Goal: Find specific page/section: Find specific page/section

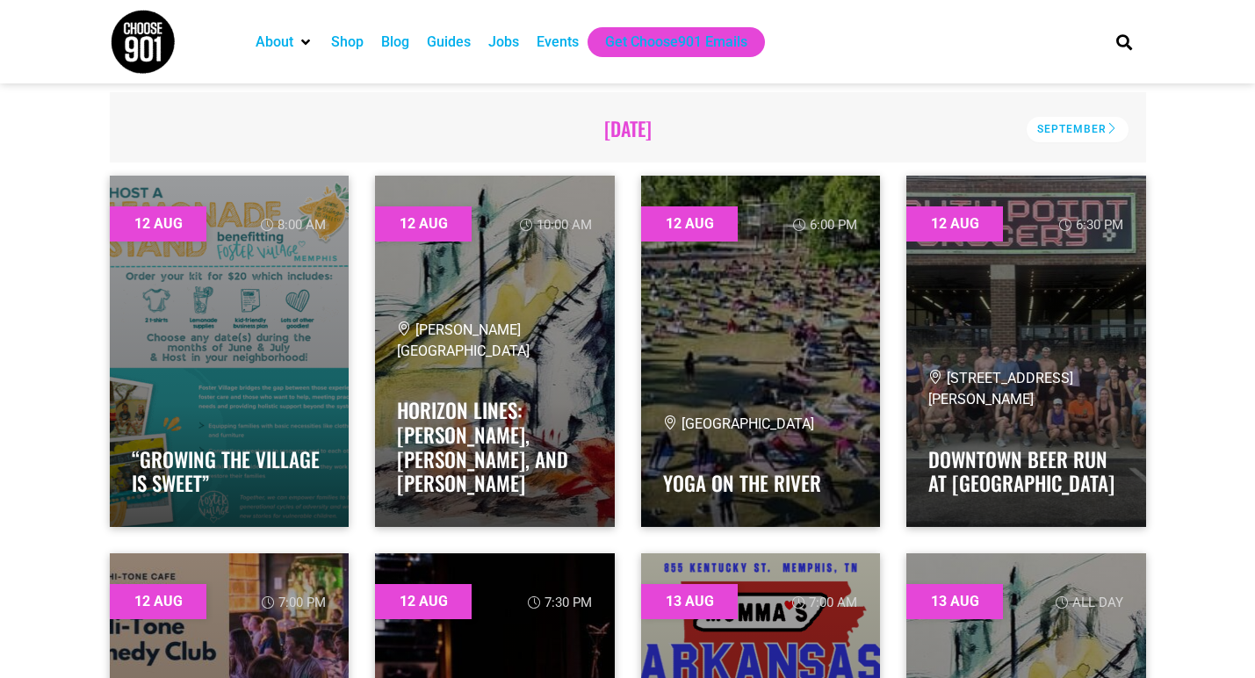
scroll to position [509, 0]
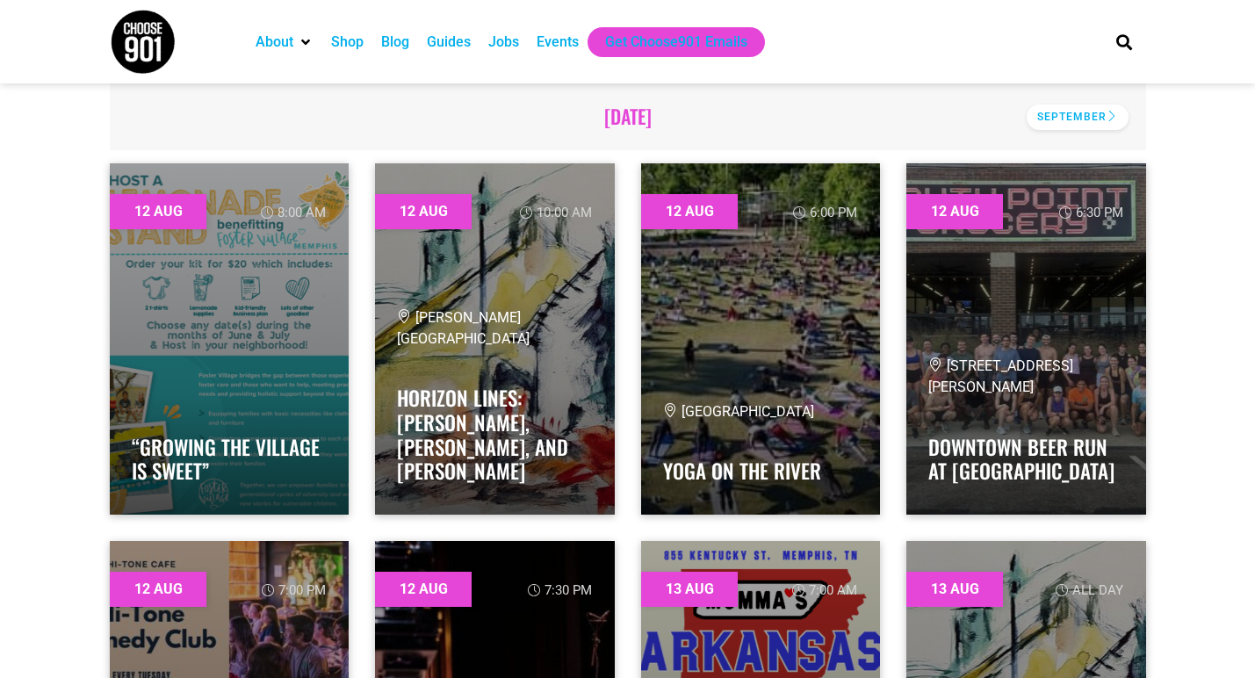
click at [1079, 113] on div "September" at bounding box center [1077, 116] width 102 height 25
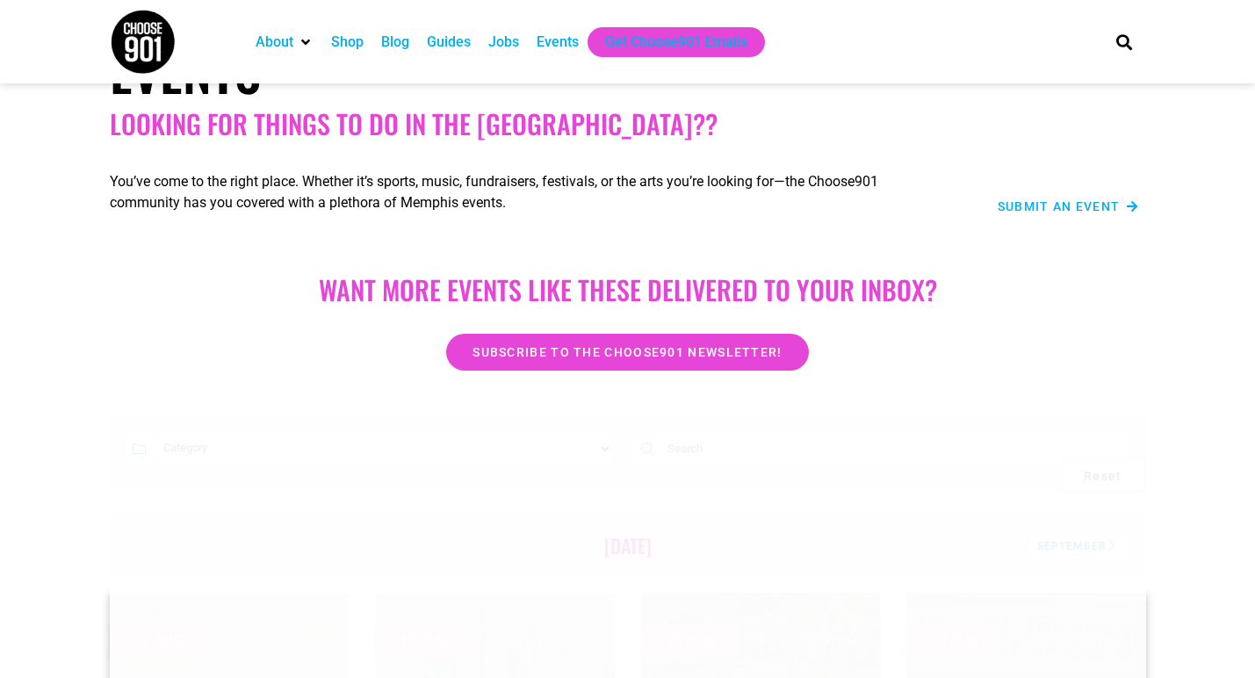
scroll to position [0, 0]
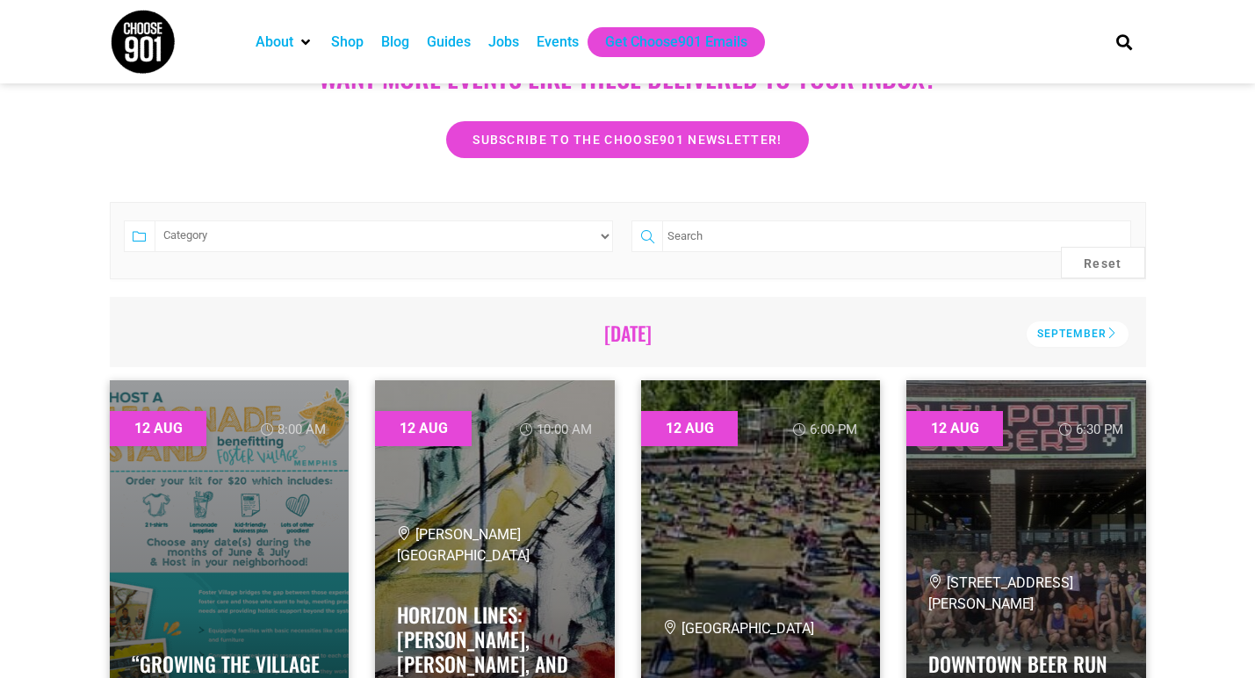
scroll to position [299, 0]
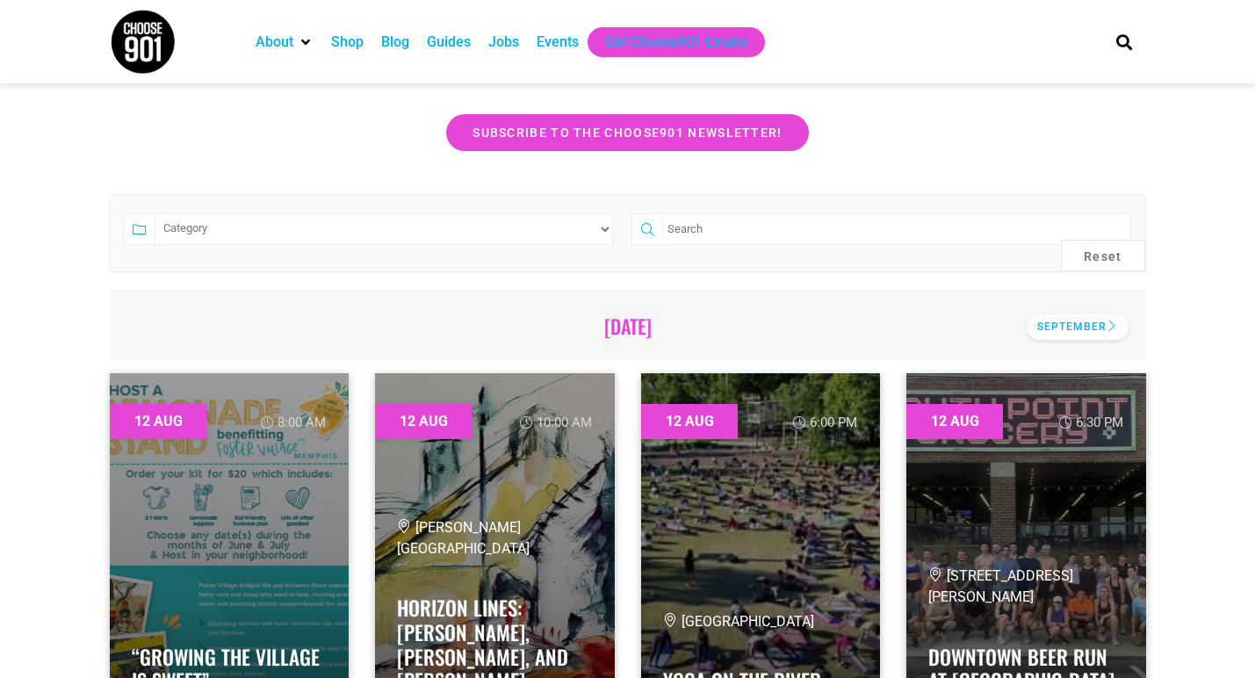
click at [1059, 337] on div "September" at bounding box center [1077, 326] width 102 height 25
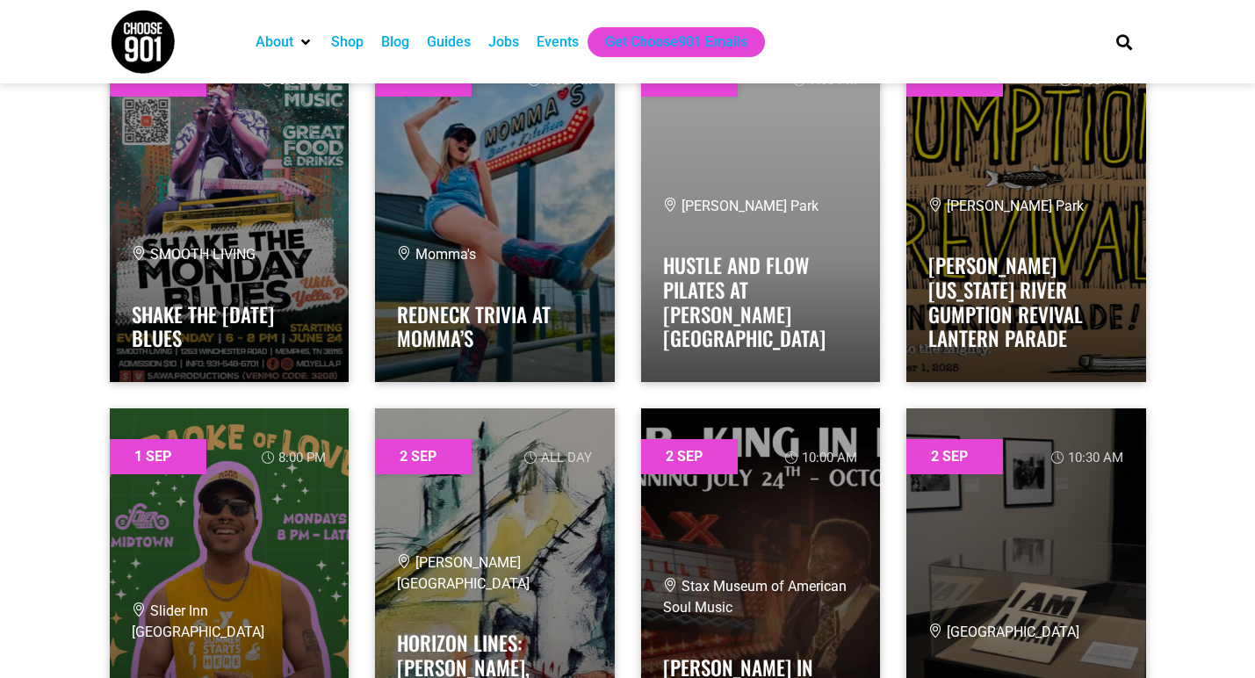
scroll to position [427, 0]
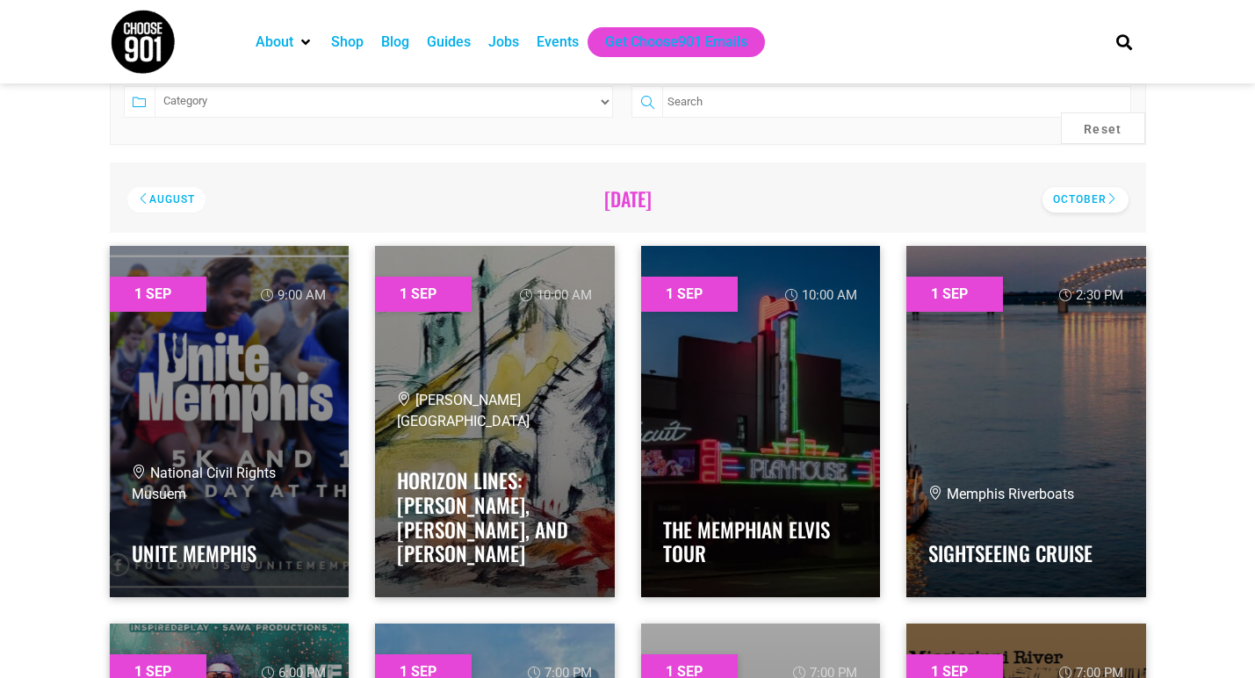
click at [1086, 198] on div "October" at bounding box center [1085, 199] width 86 height 25
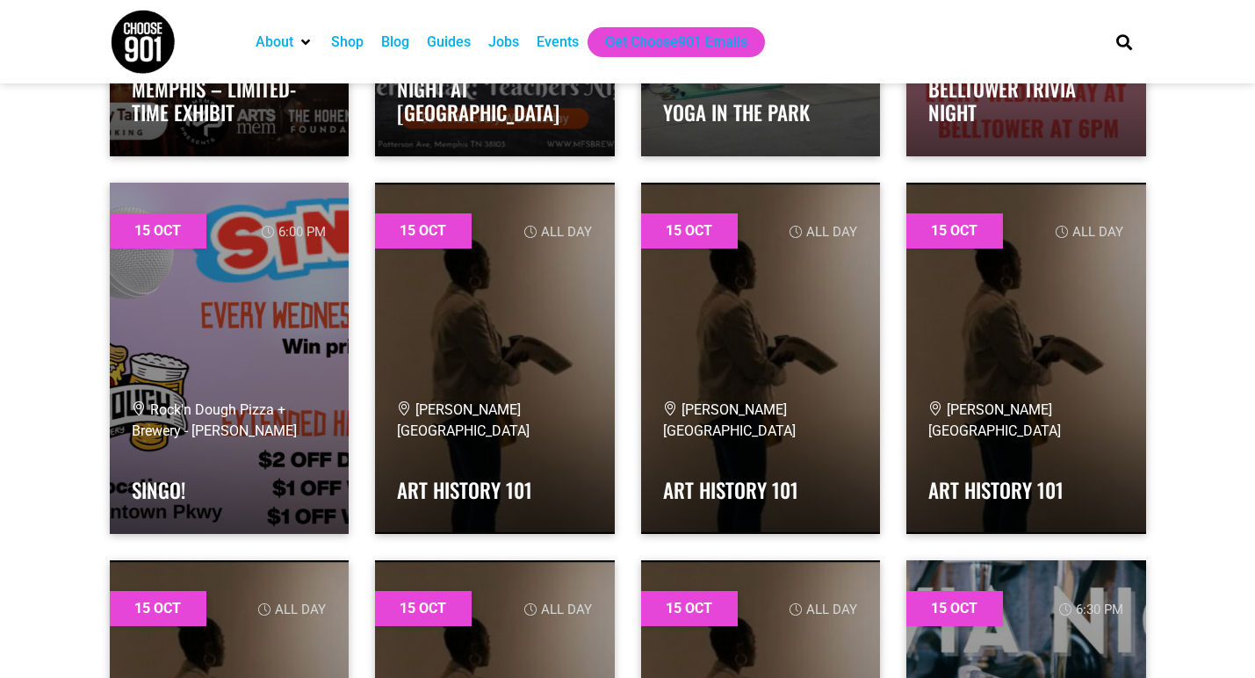
scroll to position [29309, 0]
